Goal: Consume media (video, audio): Consume media (video, audio)

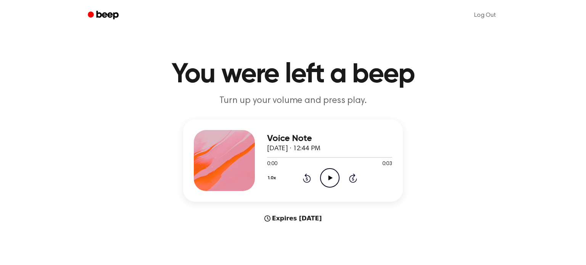
click at [331, 178] on icon at bounding box center [330, 177] width 4 height 5
click at [331, 178] on icon "Pause Audio" at bounding box center [329, 177] width 19 height 19
click at [336, 188] on div "Voice Note [DATE] · 12:45 PM 0:00 0:02 Your browser does not support the [objec…" at bounding box center [329, 160] width 125 height 61
click at [331, 181] on icon "Play Audio" at bounding box center [329, 177] width 19 height 19
